Goal: Information Seeking & Learning: Check status

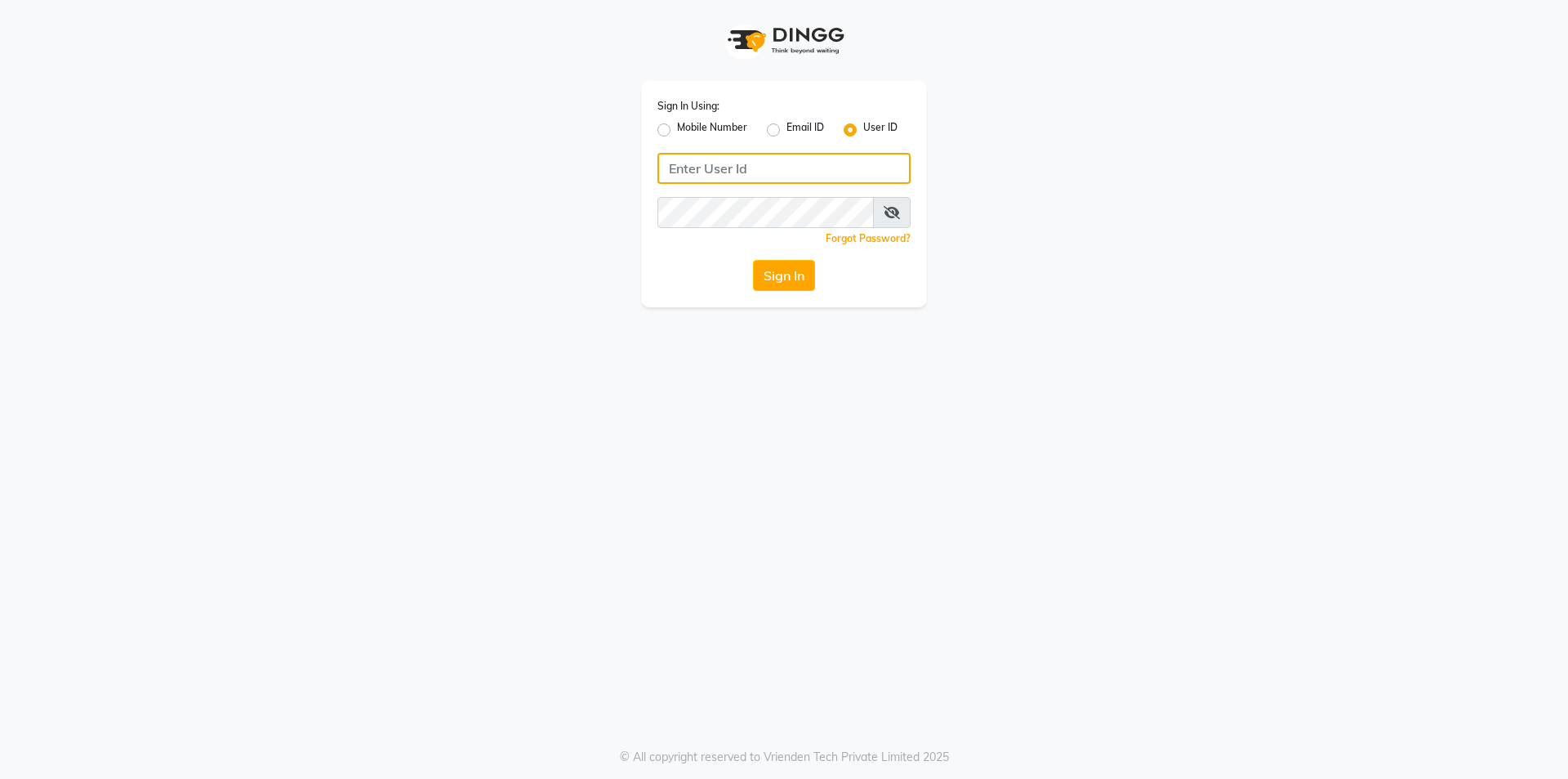
type input "[PERSON_NAME]"
click at [794, 274] on button "Sign In" at bounding box center [784, 274] width 62 height 31
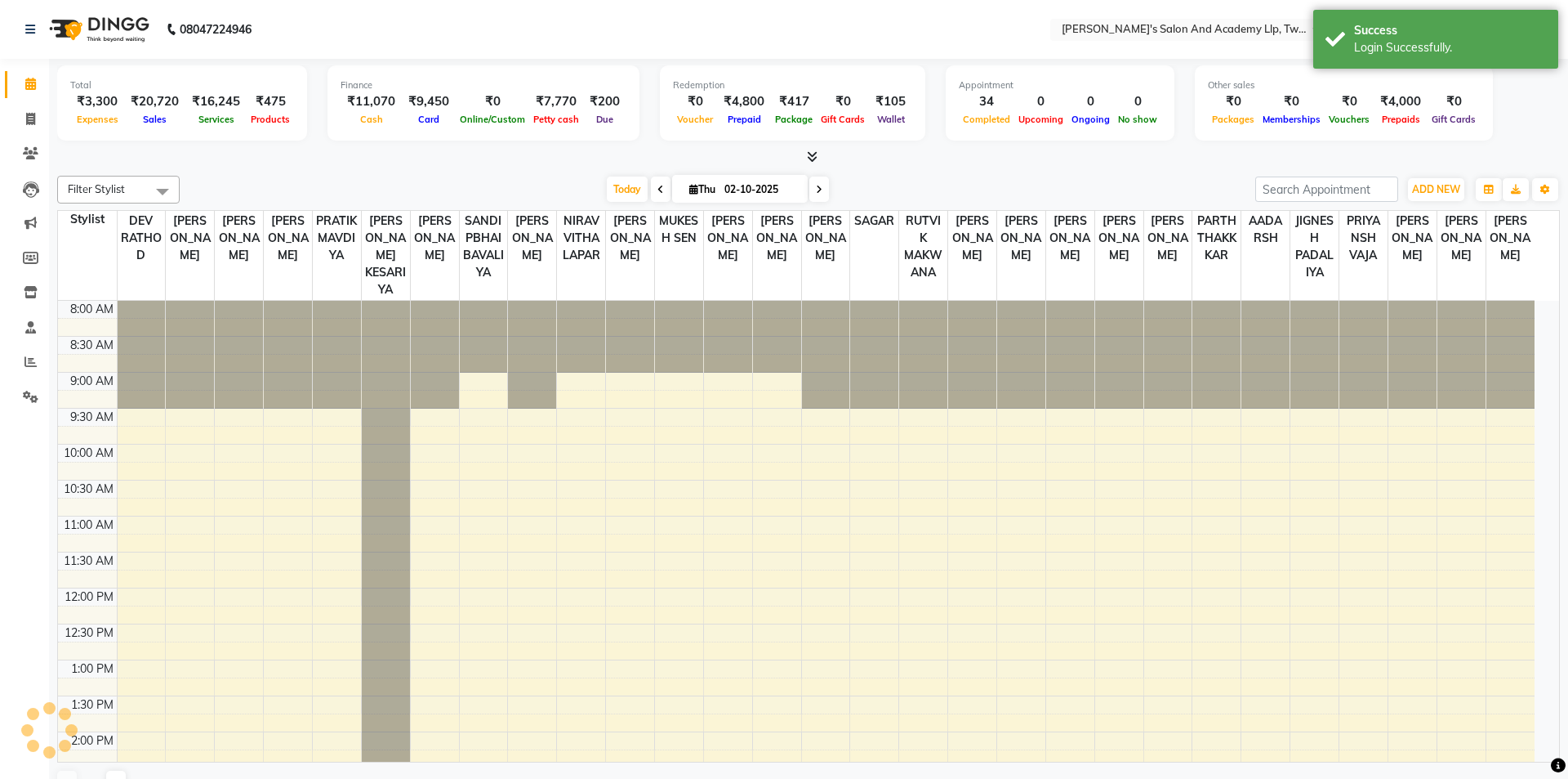
select select "en"
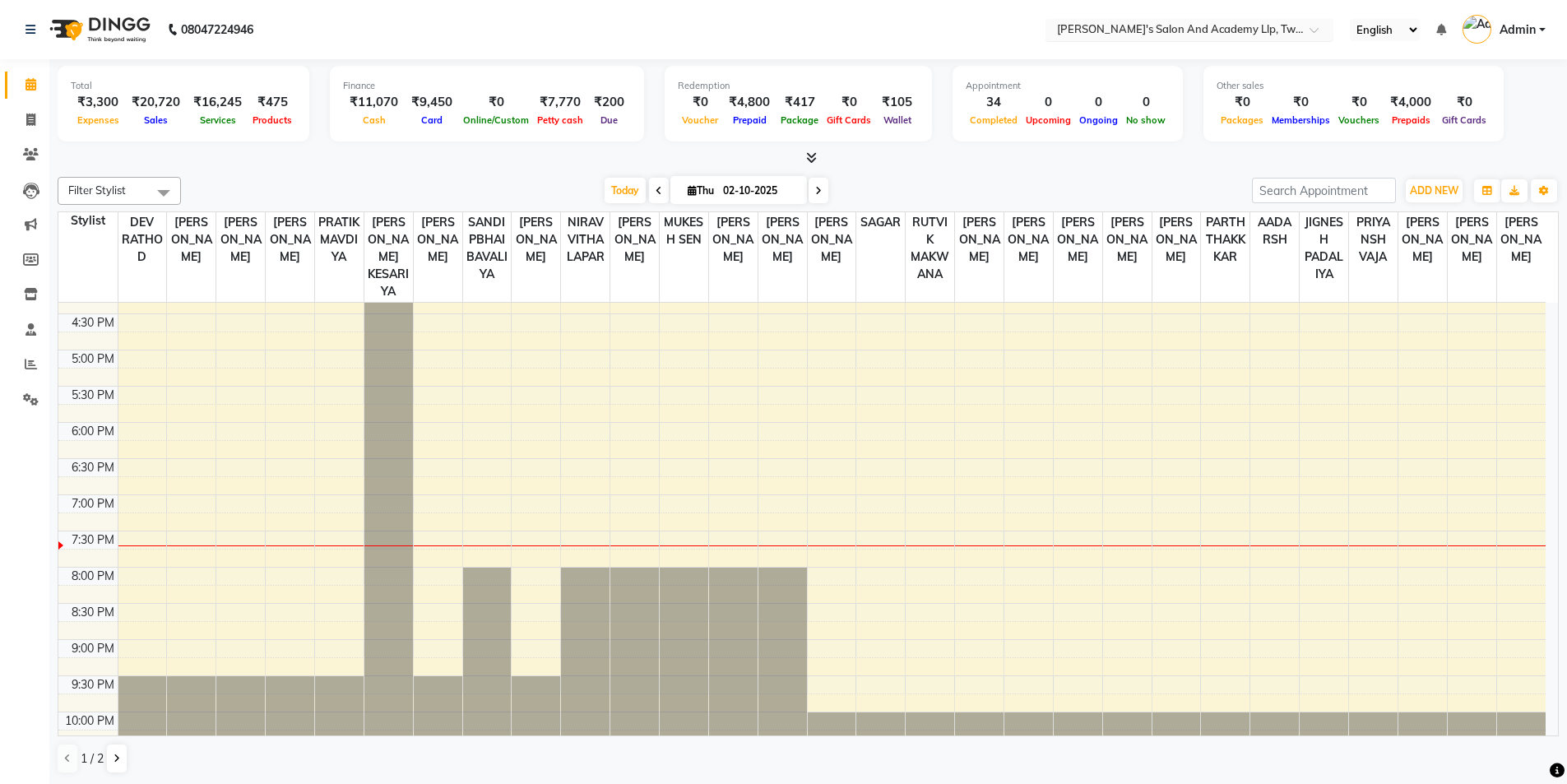
click at [1194, 28] on input "text" at bounding box center [1173, 31] width 238 height 17
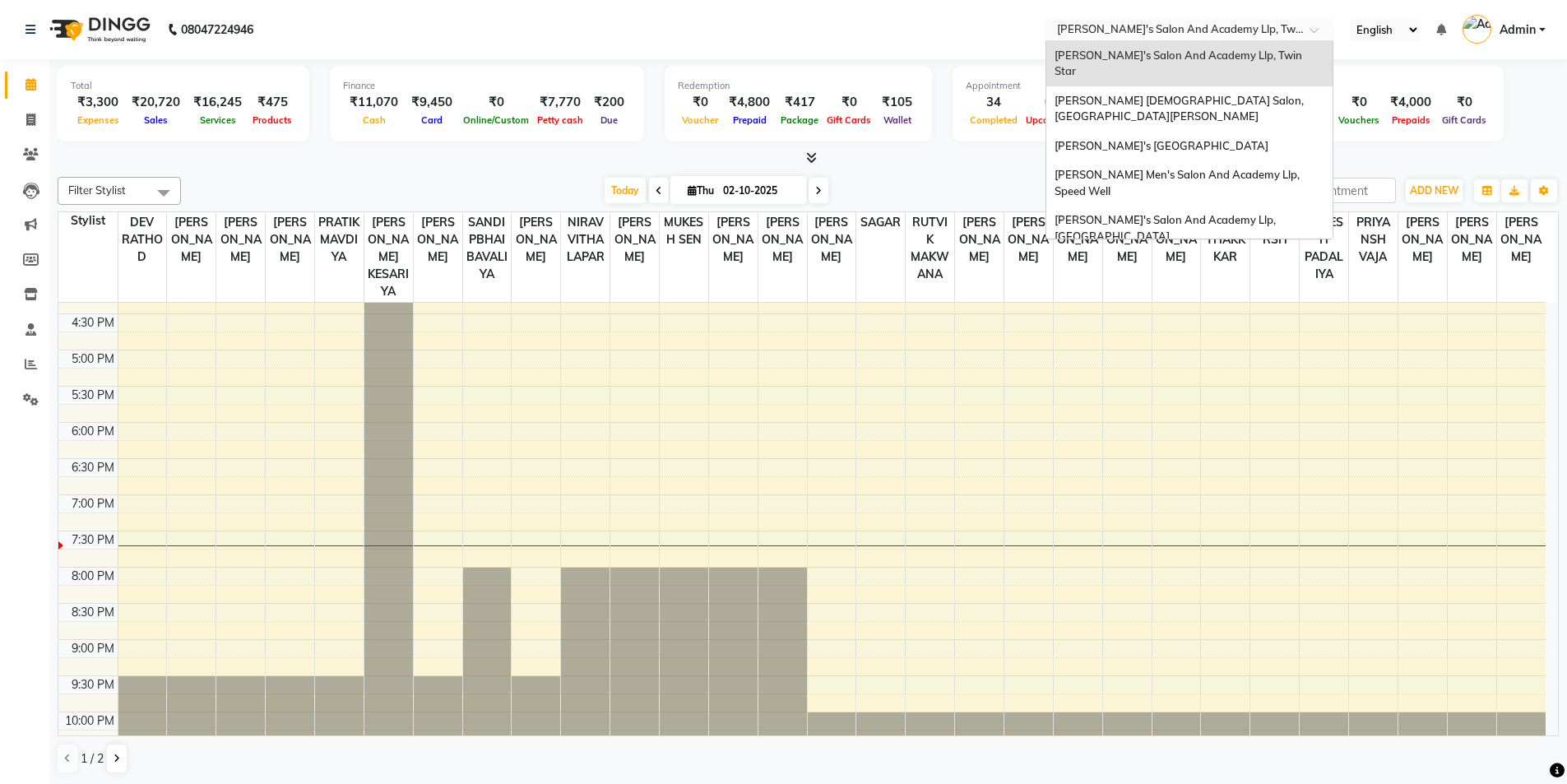
click at [1196, 55] on span "[PERSON_NAME]'s Salon And Academy Llp, Twin Star" at bounding box center [1180, 63] width 250 height 29
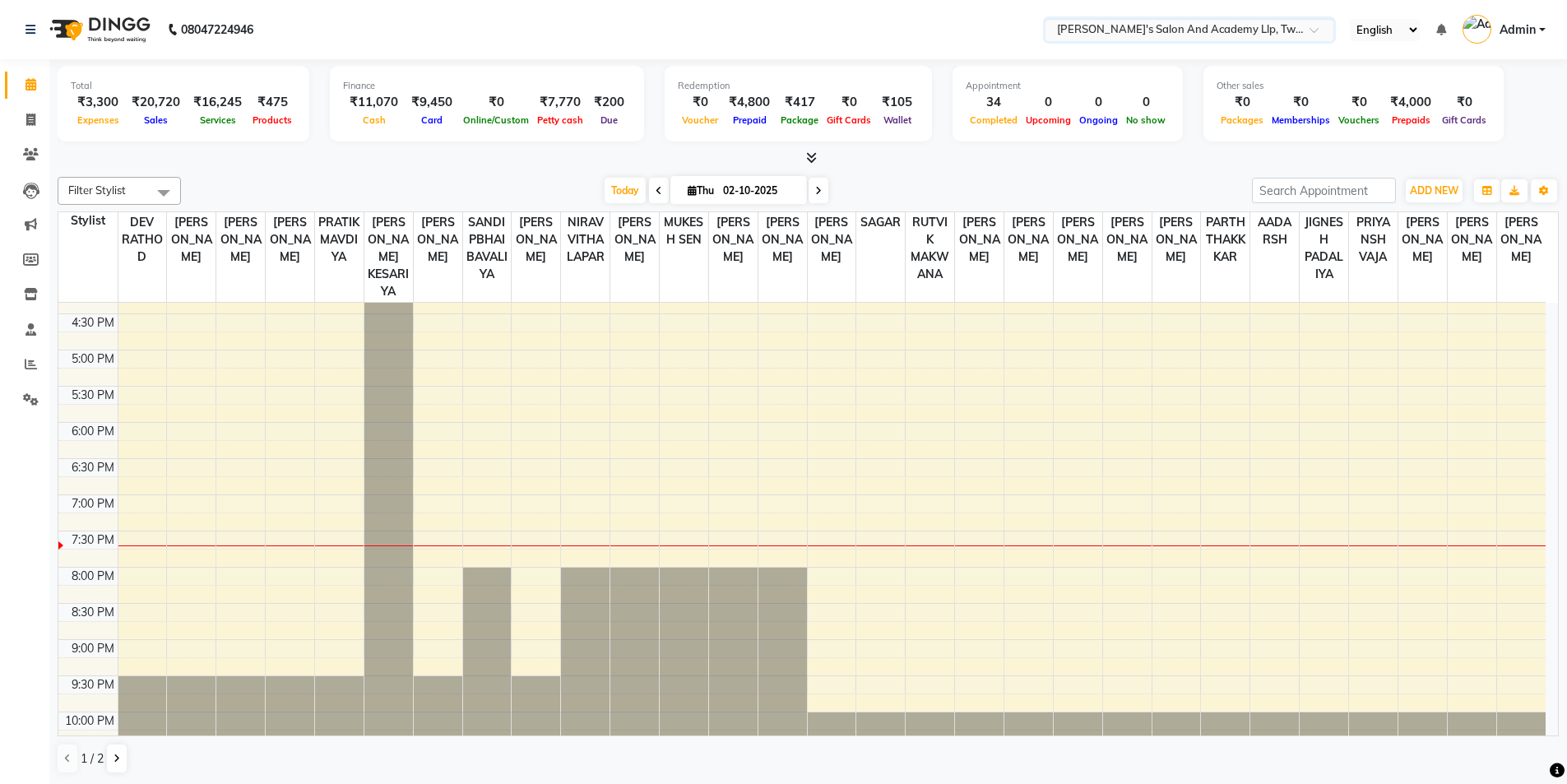
click at [1191, 34] on input "text" at bounding box center [1173, 31] width 238 height 17
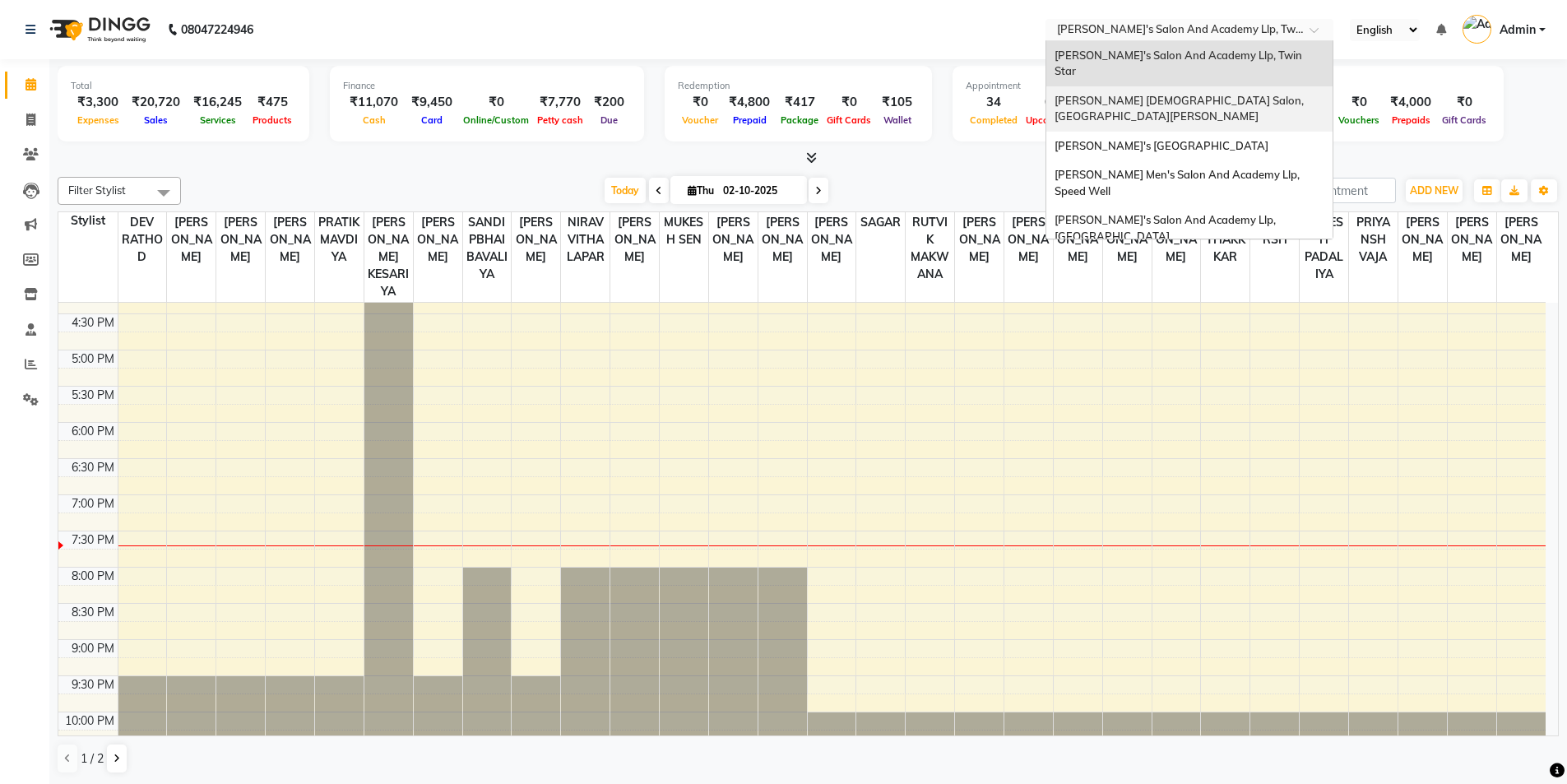
click at [1139, 94] on span "[PERSON_NAME] [DEMOGRAPHIC_DATA] Salon, [GEOGRAPHIC_DATA][PERSON_NAME]" at bounding box center [1181, 108] width 252 height 29
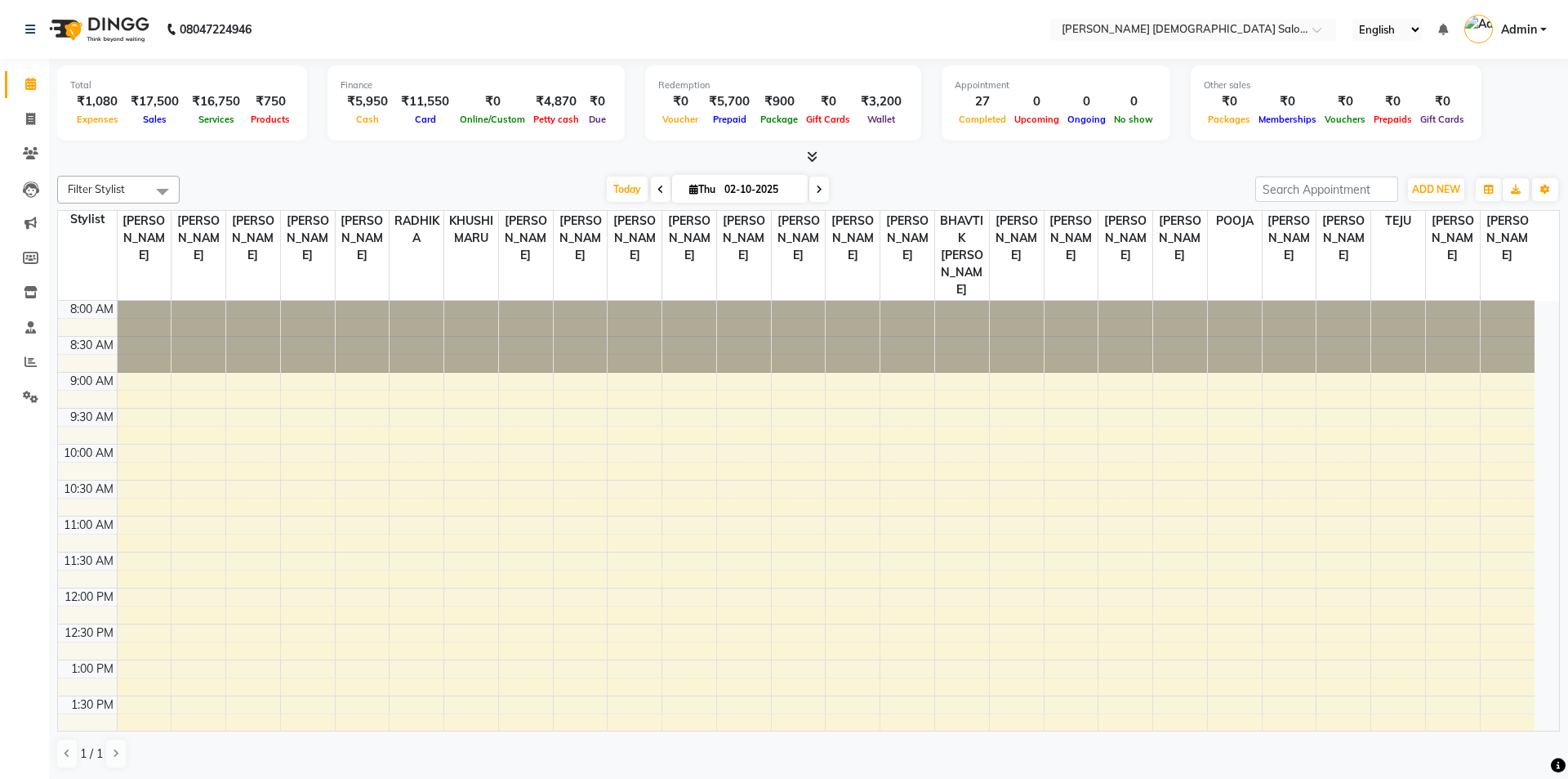
select select "en"
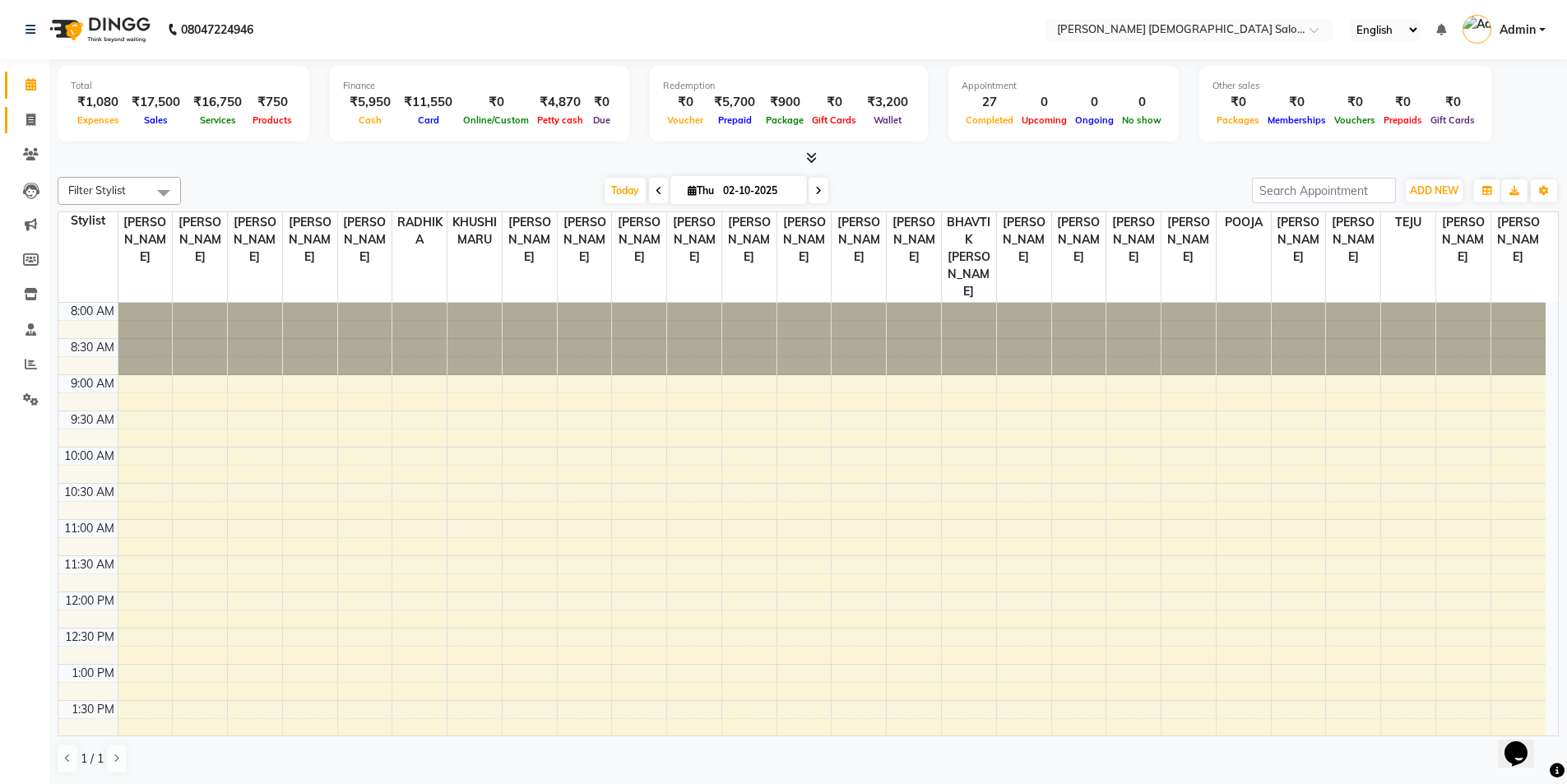
click at [35, 125] on icon at bounding box center [30, 119] width 9 height 13
select select "service"
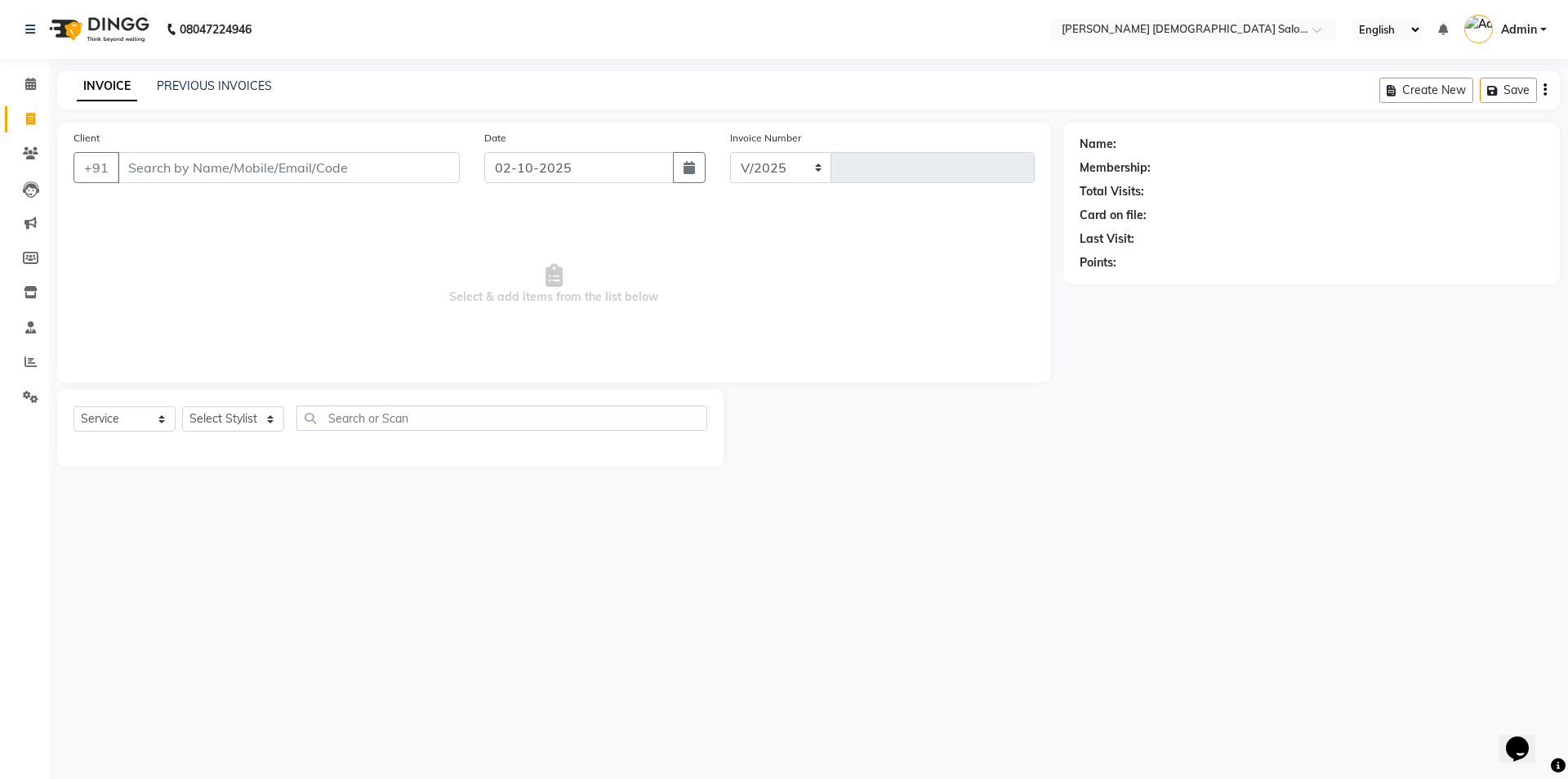
select select "7542"
type input "4937"
click at [234, 90] on link "PREVIOUS INVOICES" at bounding box center [214, 86] width 115 height 15
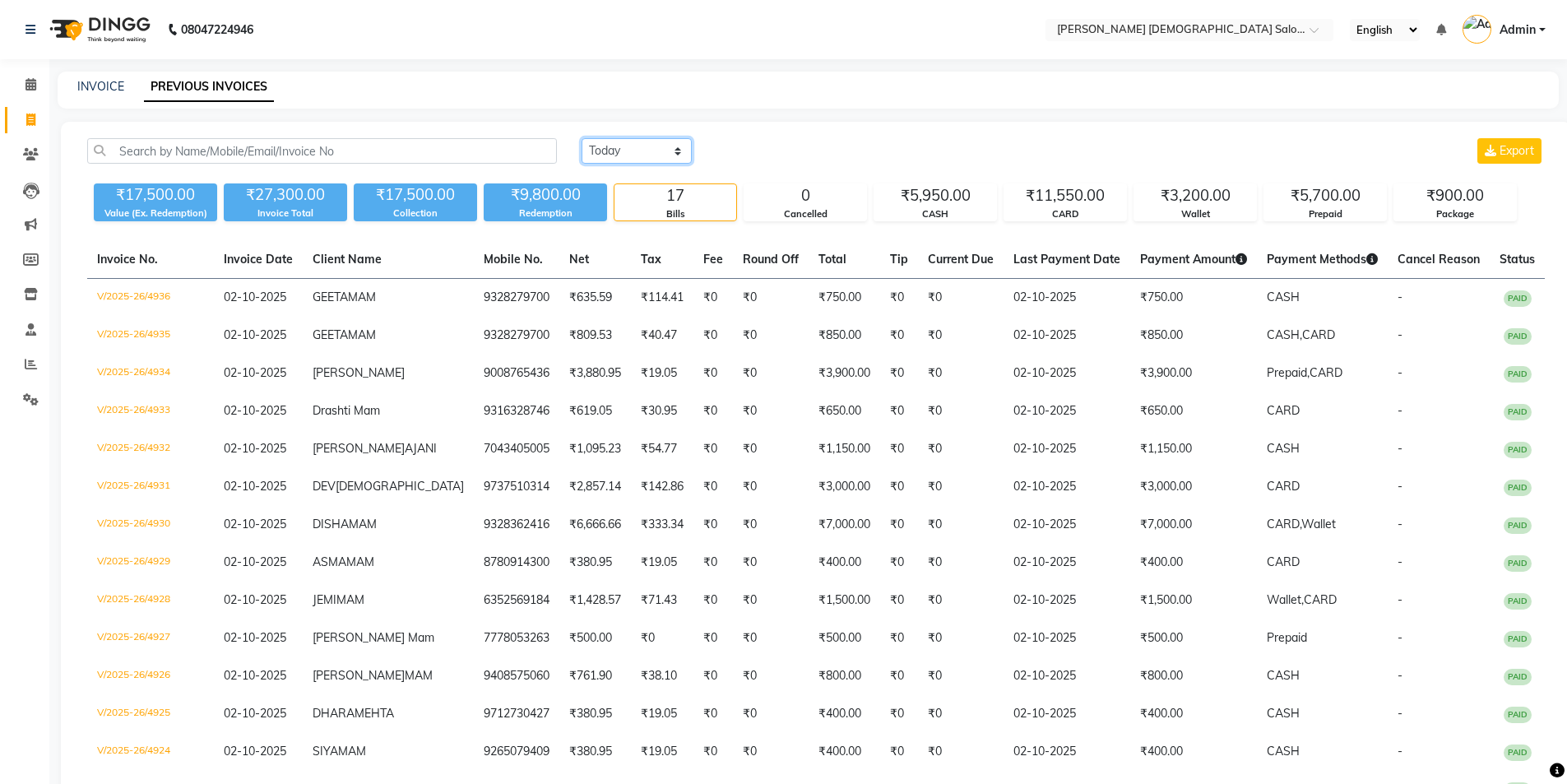
drag, startPoint x: 622, startPoint y: 149, endPoint x: 623, endPoint y: 163, distance: 14.0
click at [622, 149] on select "Today Yesterday Custom Range" at bounding box center [637, 151] width 110 height 25
select select "range"
click at [582, 139] on select "Today Yesterday Custom Range" at bounding box center [637, 151] width 110 height 25
click at [818, 154] on input "02-10-2025" at bounding box center [770, 151] width 115 height 23
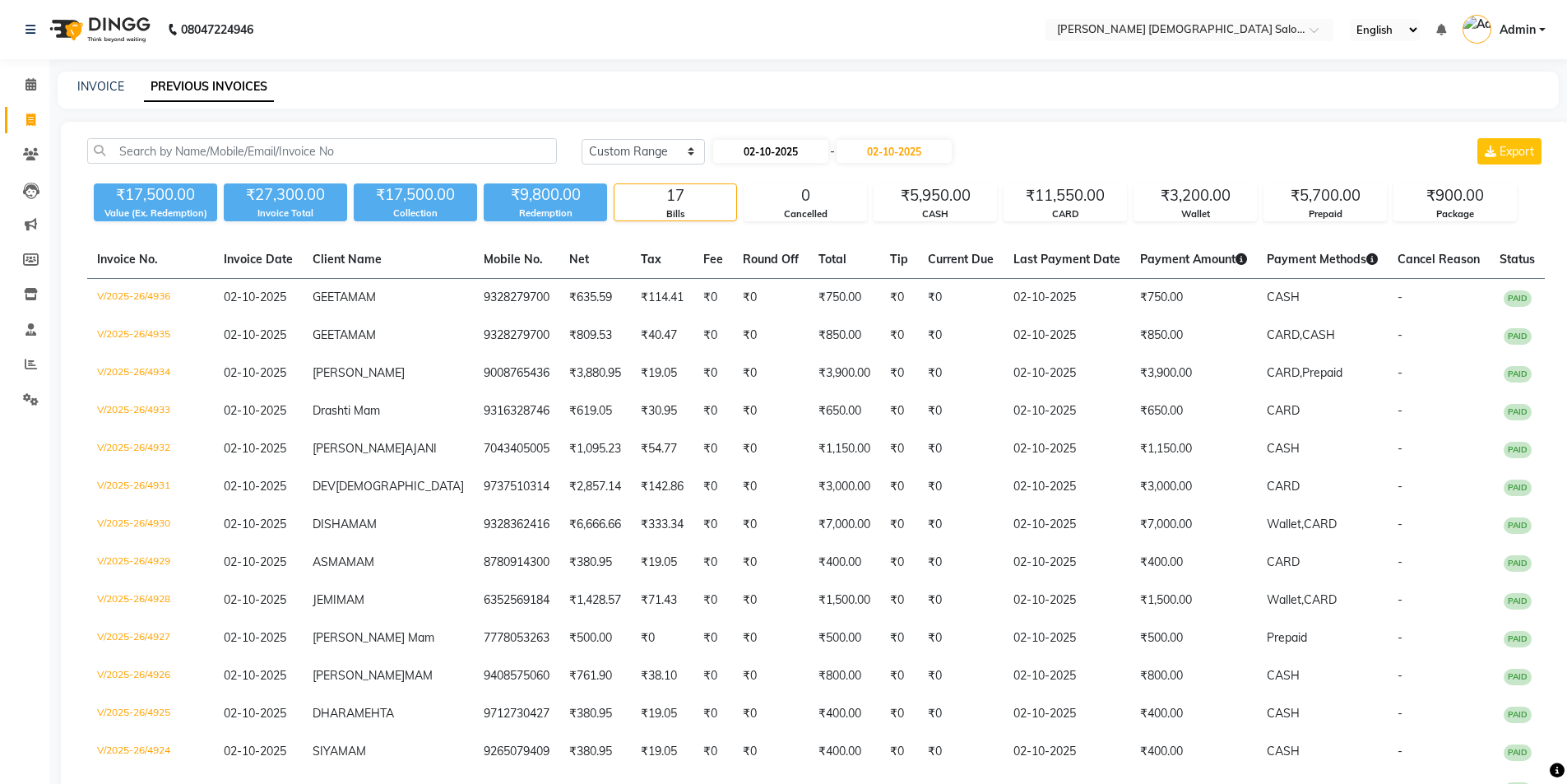
select select "10"
select select "2025"
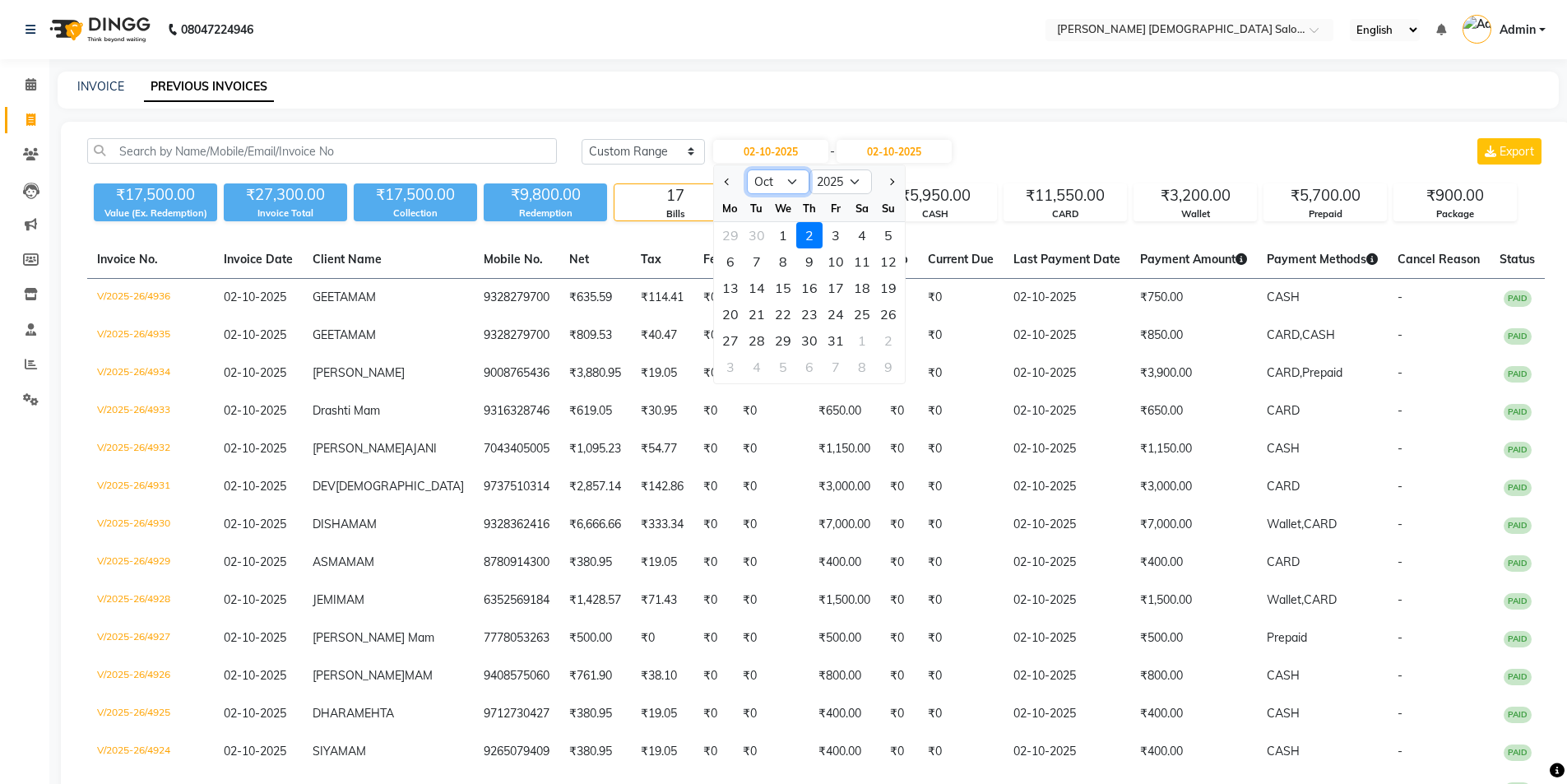
click at [776, 186] on select "Jan Feb Mar Apr May Jun Jul Aug Sep Oct Nov Dec" at bounding box center [778, 181] width 62 height 24
select select "9"
click at [747, 170] on select "Jan Feb Mar Apr May Jun Jul Aug Sep Oct Nov Dec" at bounding box center [778, 181] width 62 height 24
click at [727, 238] on div "1" at bounding box center [730, 234] width 26 height 26
type input "01-09-2025"
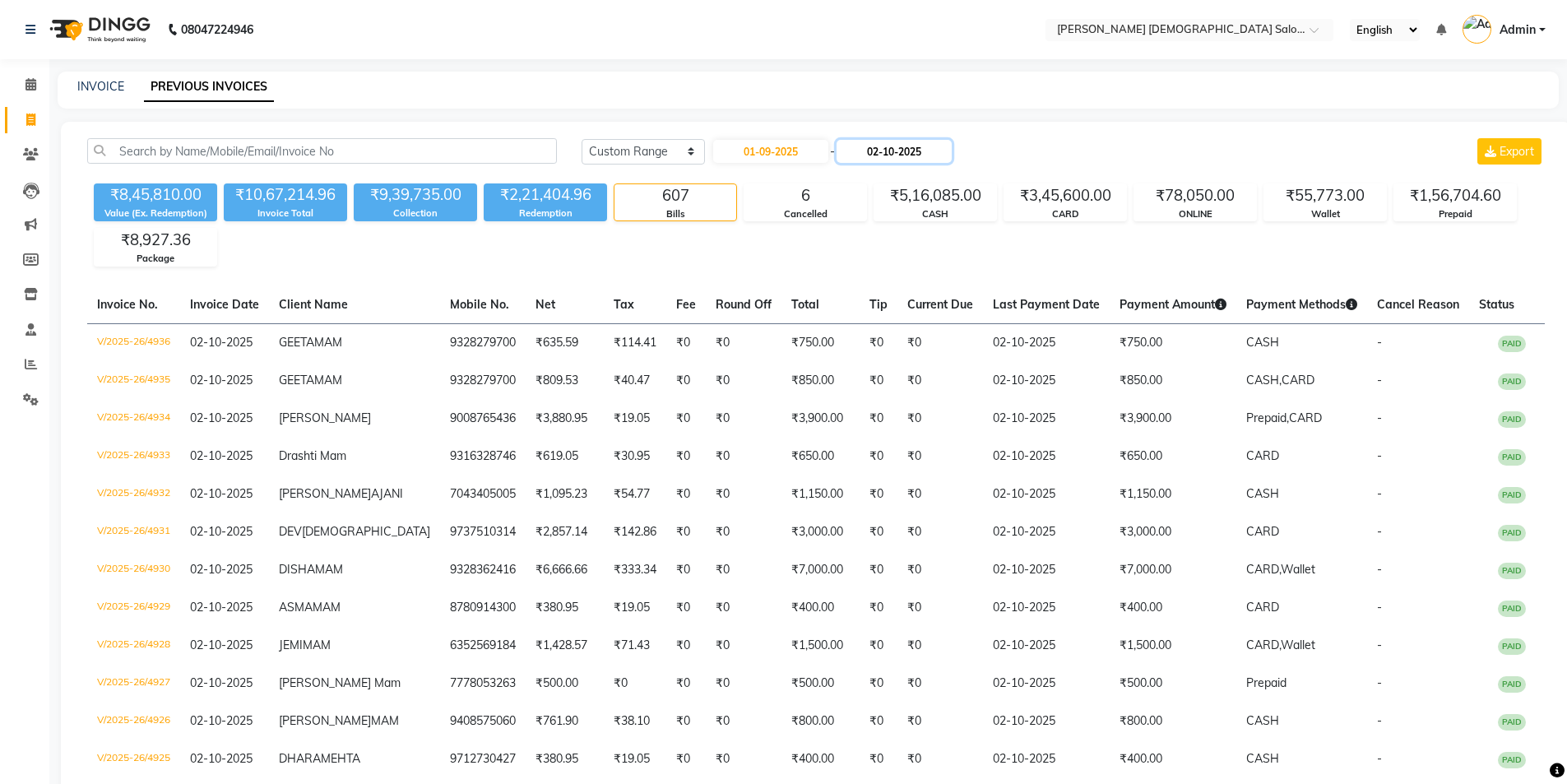
click at [925, 144] on input "02-10-2025" at bounding box center [894, 151] width 115 height 23
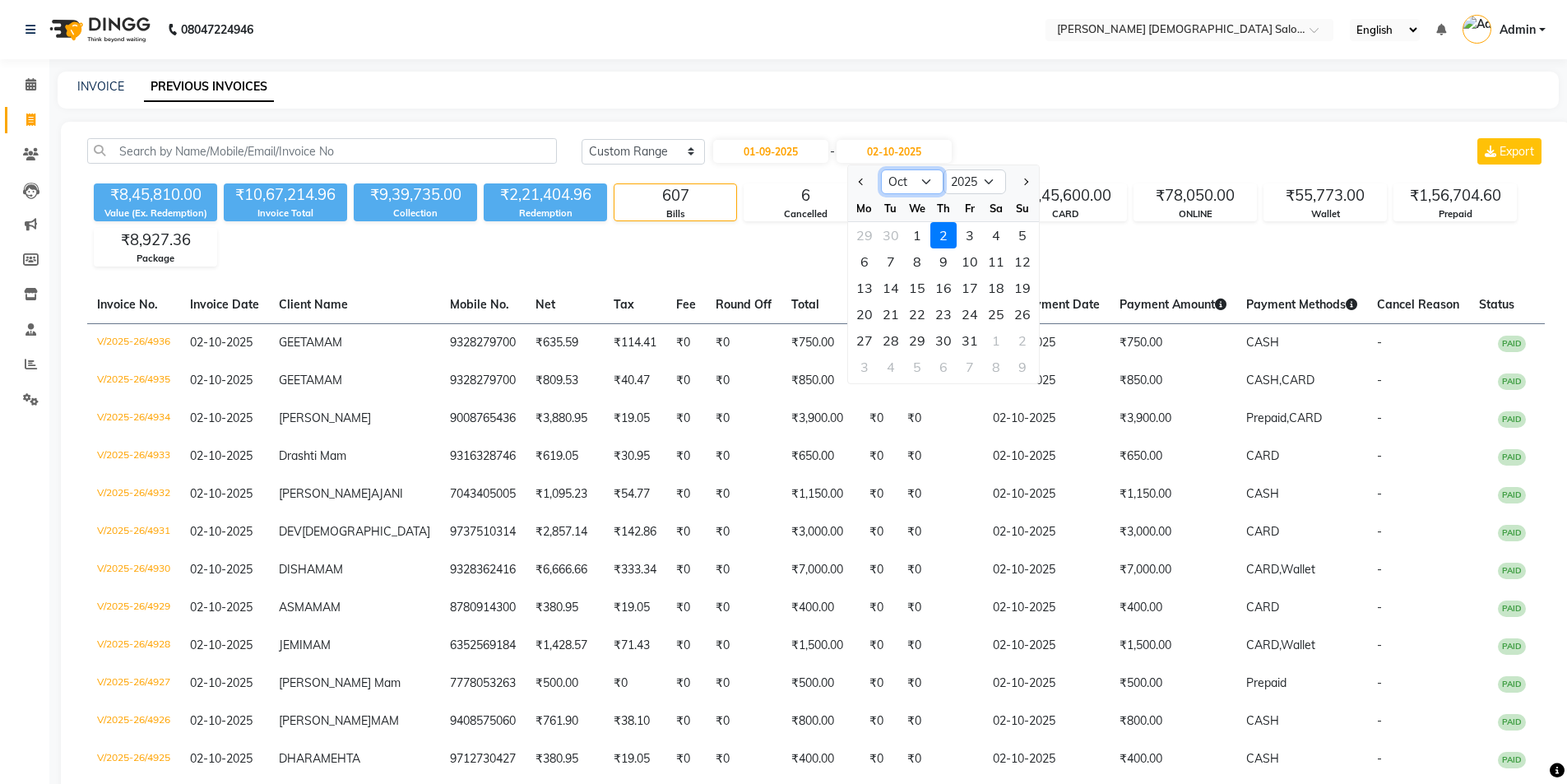
click at [890, 177] on select "Sep Oct Nov Dec" at bounding box center [912, 181] width 62 height 24
select select "9"
click at [881, 170] on select "Sep Oct Nov Dec" at bounding box center [912, 181] width 62 height 24
click at [894, 341] on div "30" at bounding box center [890, 340] width 26 height 26
type input "30-09-2025"
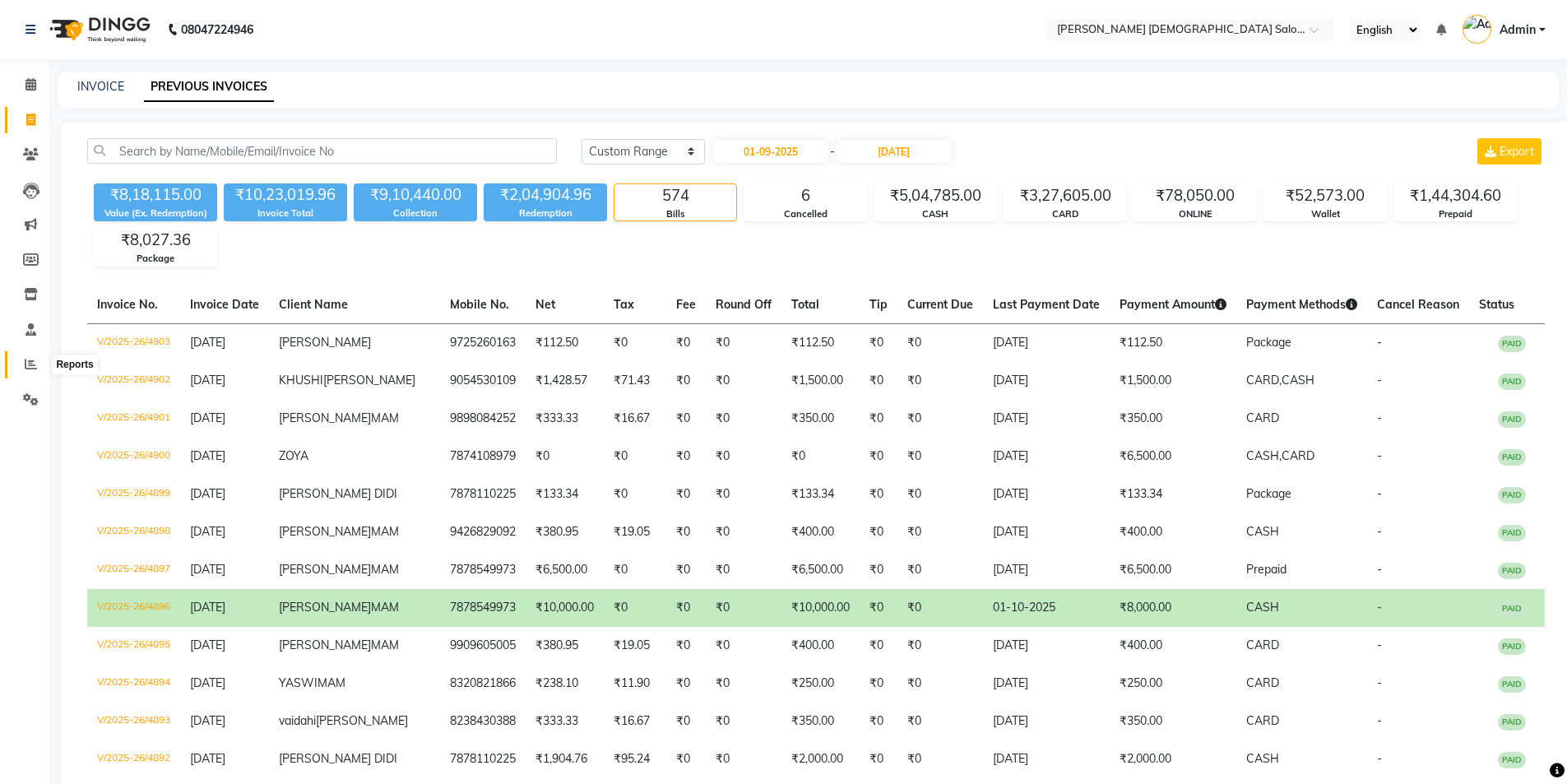
click at [24, 355] on span at bounding box center [31, 364] width 29 height 19
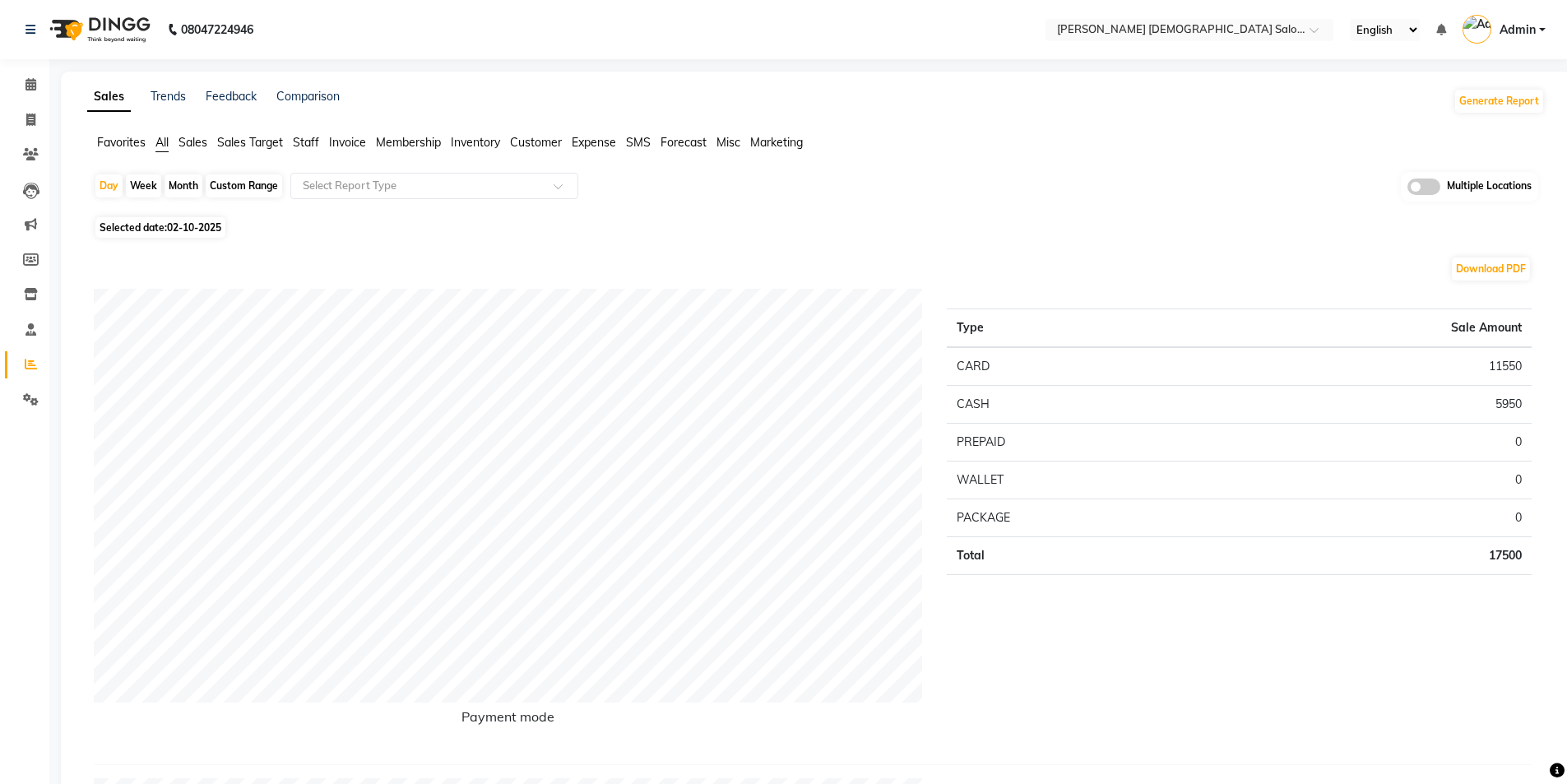
click at [245, 187] on div "Custom Range" at bounding box center [244, 186] width 76 height 23
select select "10"
select select "2025"
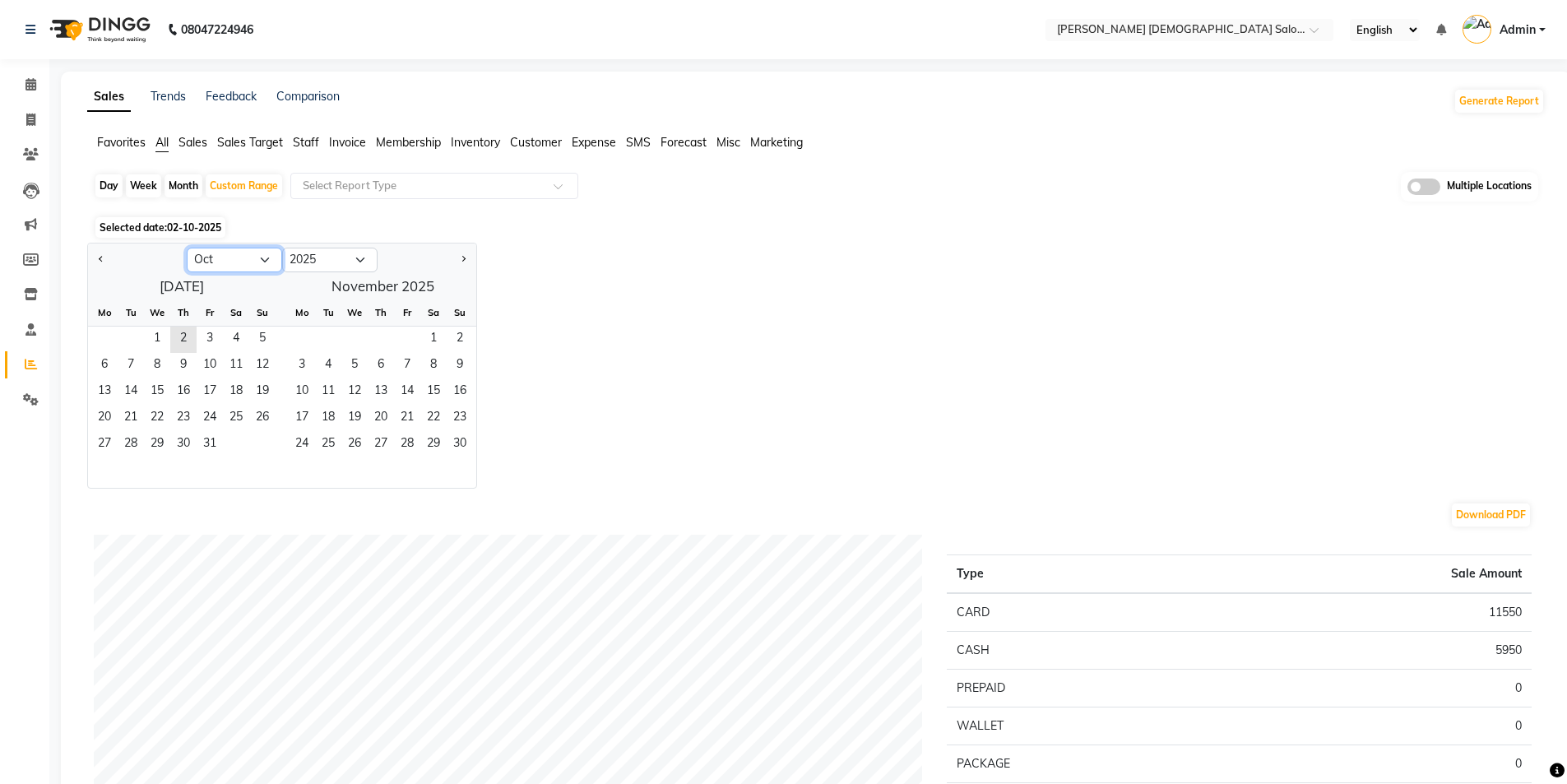
click at [226, 259] on select "Jan Feb Mar Apr May Jun Jul Aug Sep Oct Nov Dec" at bounding box center [234, 259] width 96 height 24
select select "9"
click at [186, 248] on select "Jan Feb Mar Apr May Jun Jul Aug Sep Oct Nov Dec" at bounding box center [234, 259] width 96 height 24
click at [102, 334] on span "1" at bounding box center [104, 339] width 26 height 26
click at [134, 438] on span "30" at bounding box center [130, 444] width 26 height 26
